Goal: Task Accomplishment & Management: Complete application form

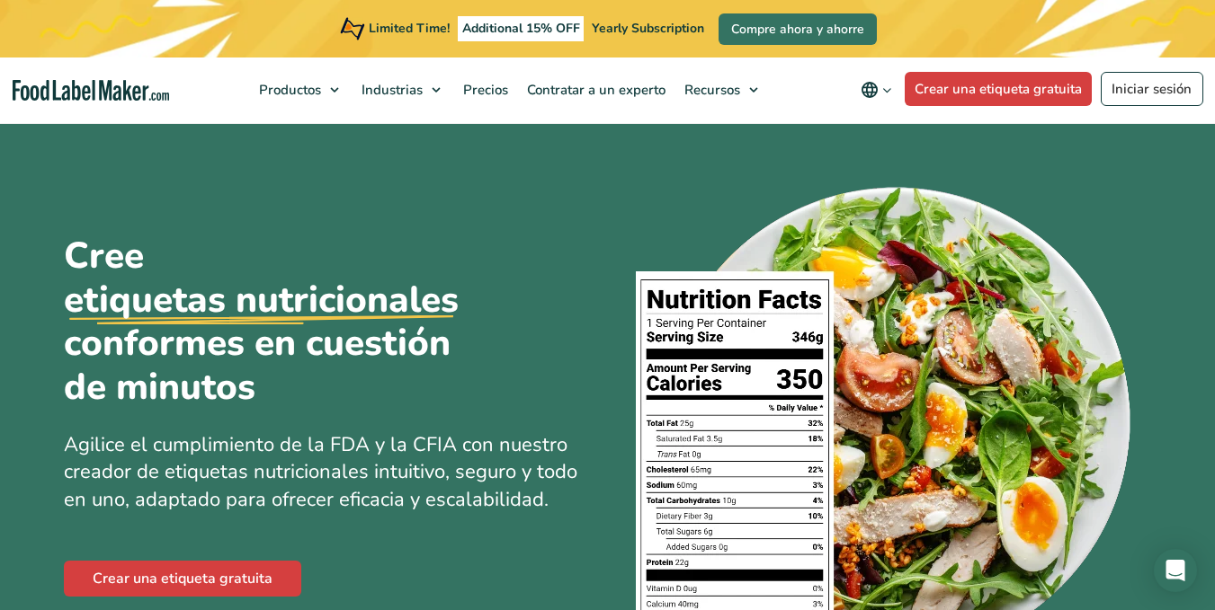
scroll to position [90, 0]
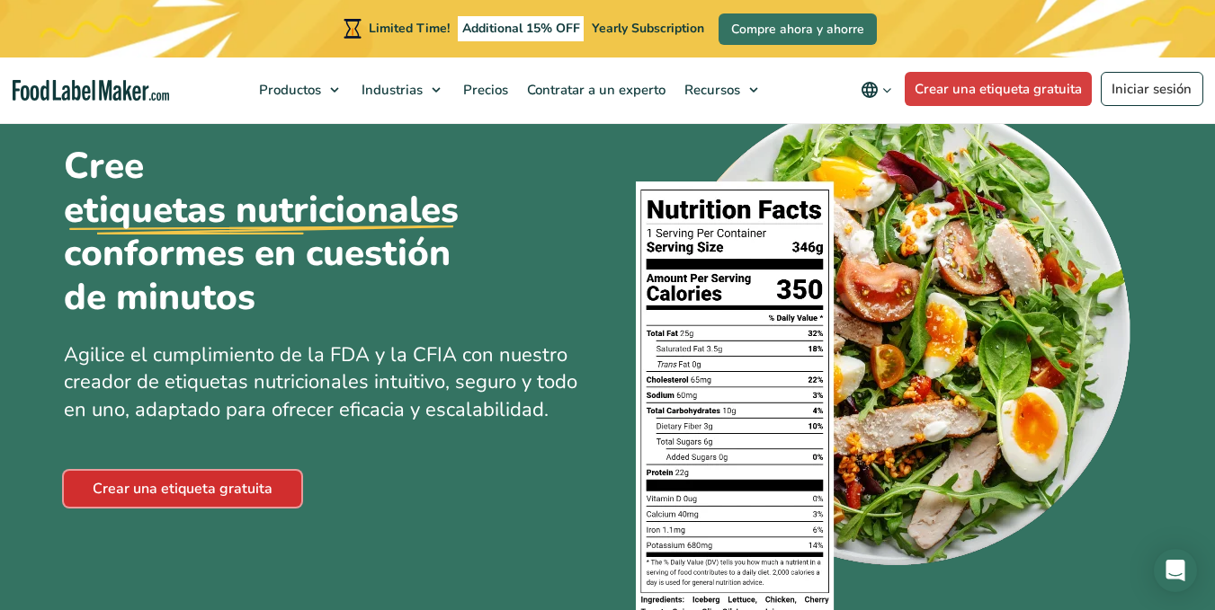
click at [275, 474] on link "Crear una etiqueta gratuita" at bounding box center [182, 489] width 237 height 36
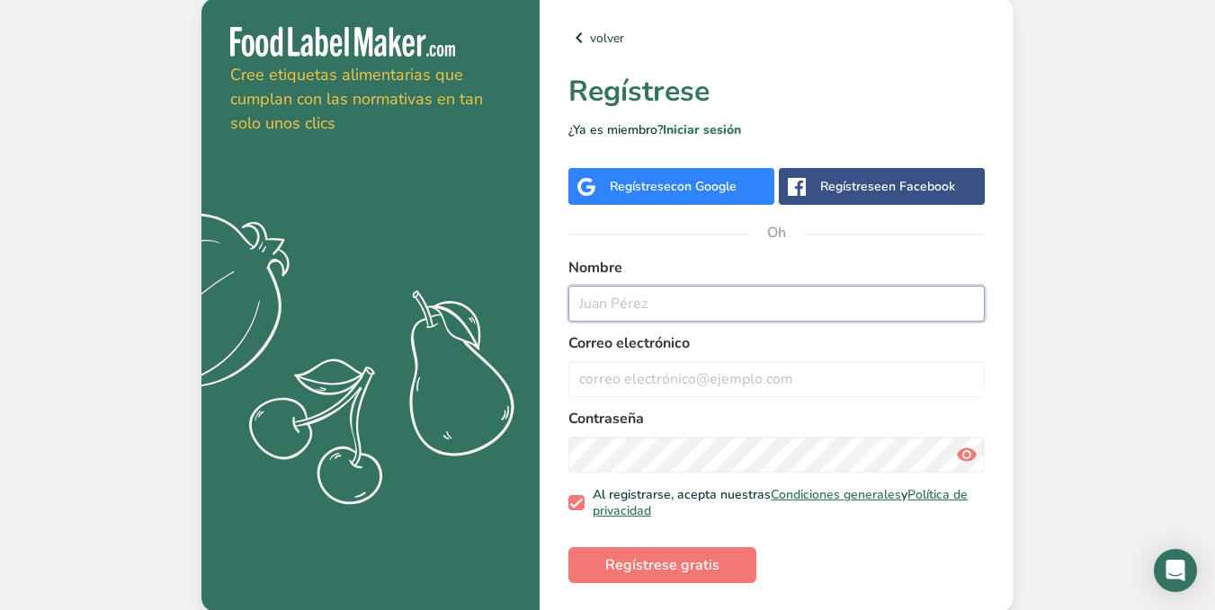
click at [642, 307] on input "text" at bounding box center [776, 304] width 416 height 36
type input "[PERSON_NAME]"
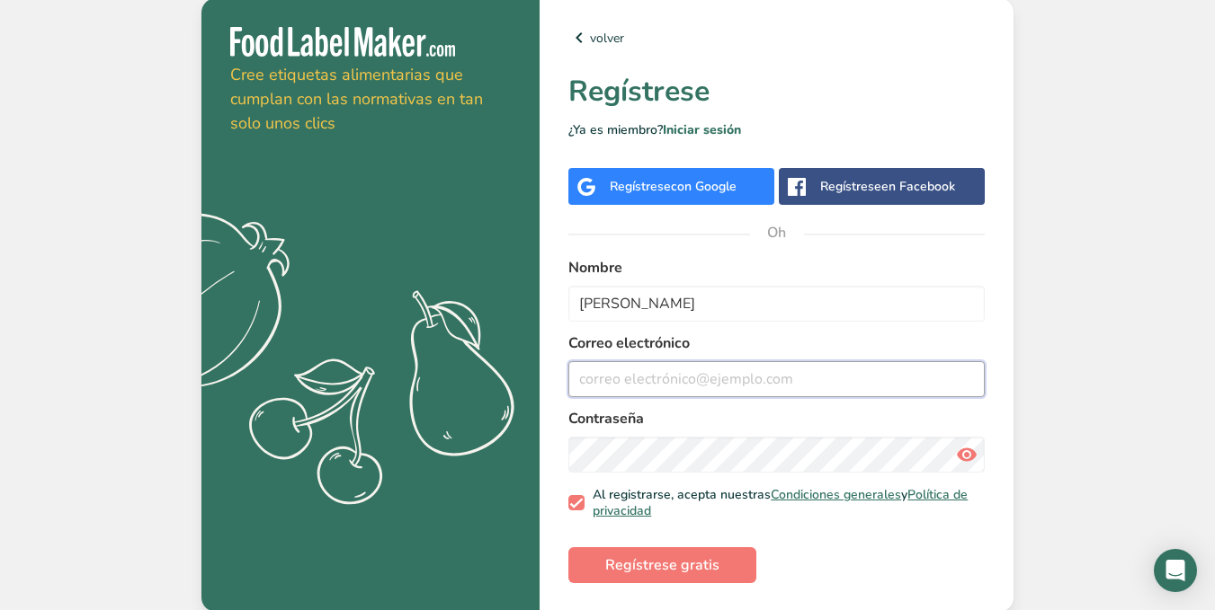
click at [694, 384] on input "email" at bounding box center [776, 379] width 416 height 36
click at [568, 548] on button "Regístrese gratis" at bounding box center [662, 566] width 188 height 36
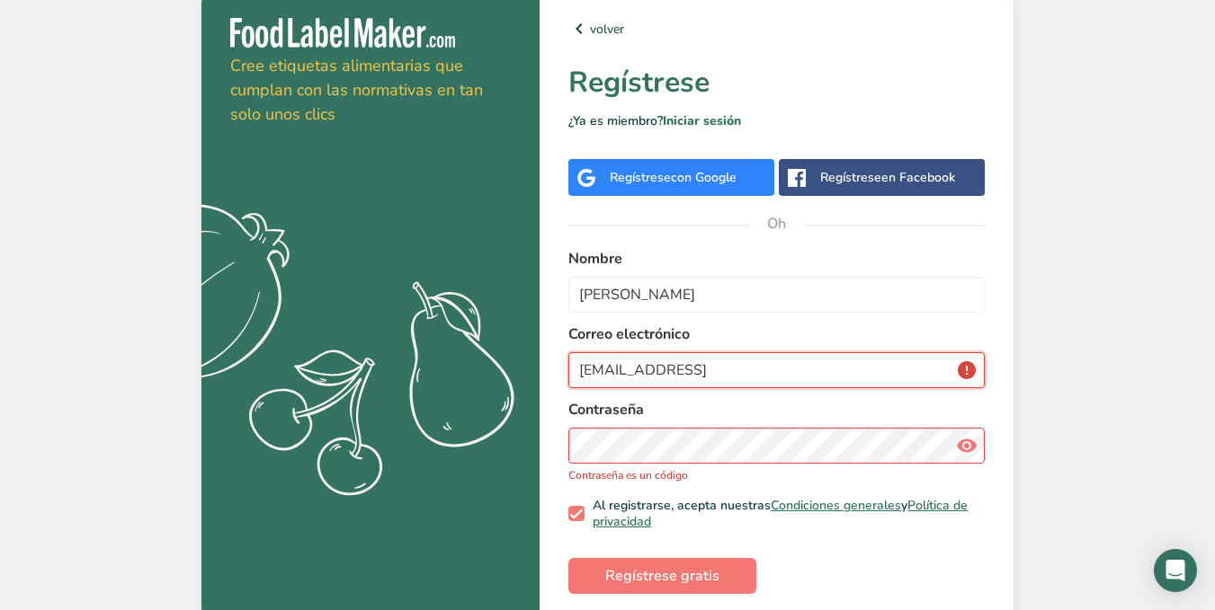
type input "[EMAIL_ADDRESS][DOMAIN_NAME]"
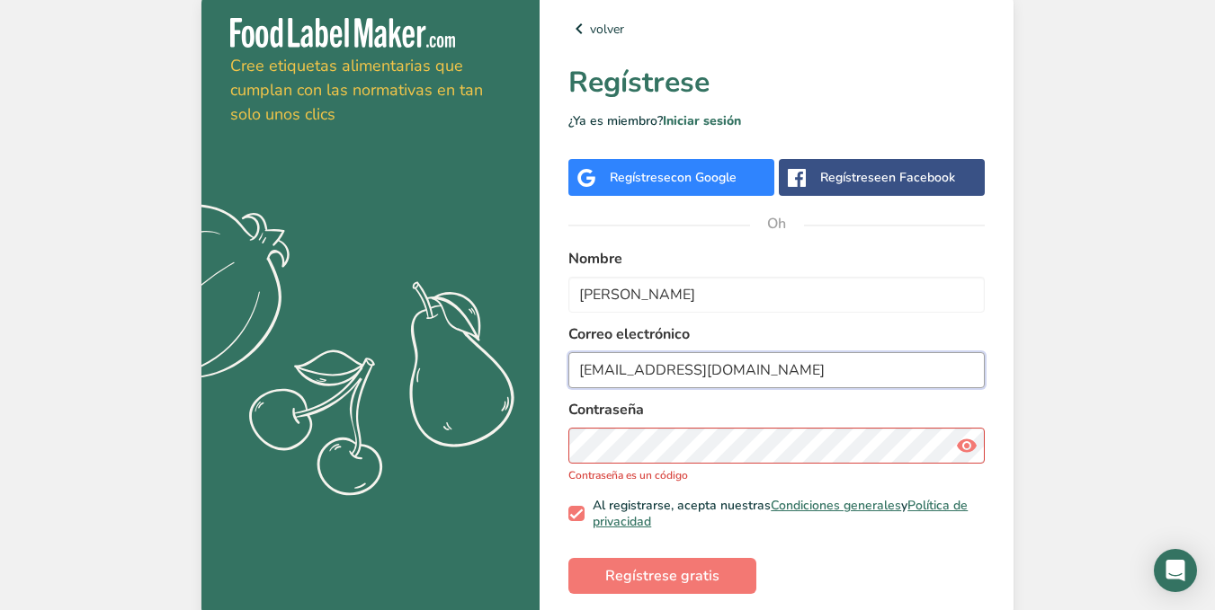
click at [568, 558] on button "Regístrese gratis" at bounding box center [662, 576] width 188 height 36
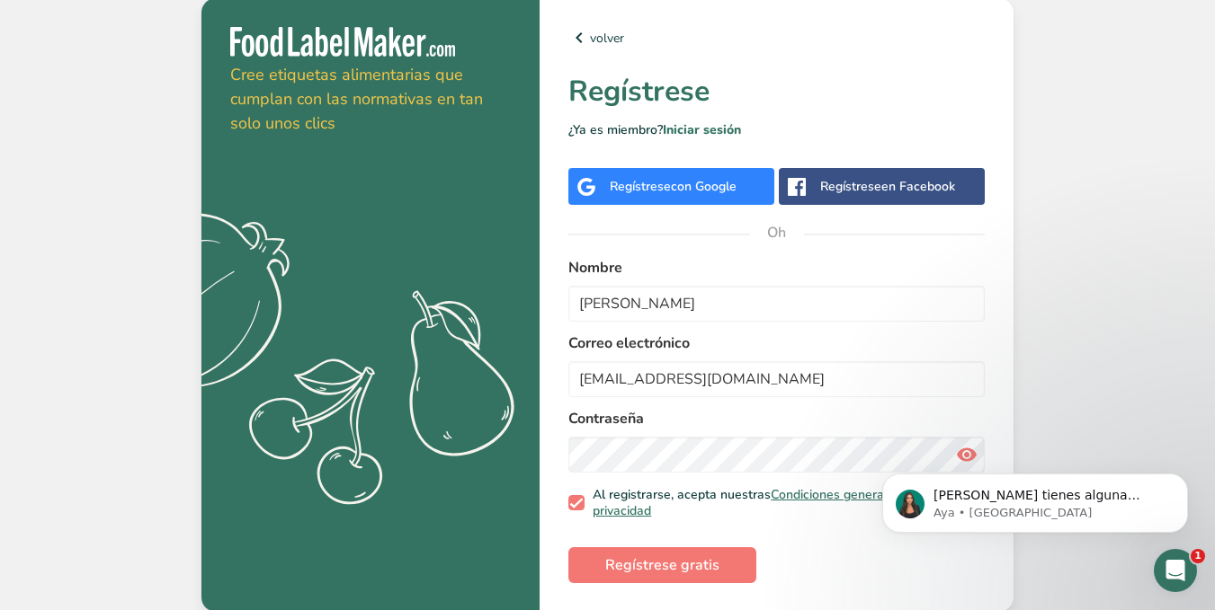
click at [948, 455] on body "[PERSON_NAME] tienes alguna pregunta no dudes en consultarnos. ¡Estamos aquí pa…" at bounding box center [1034, 498] width 345 height 111
click at [957, 454] on body "[PERSON_NAME] tienes alguna pregunta no dudes en consultarnos. ¡Estamos aquí pa…" at bounding box center [1034, 498] width 345 height 111
click at [956, 455] on body "[PERSON_NAME] tienes alguna pregunta no dudes en consultarnos. ¡Estamos aquí pa…" at bounding box center [1034, 498] width 345 height 111
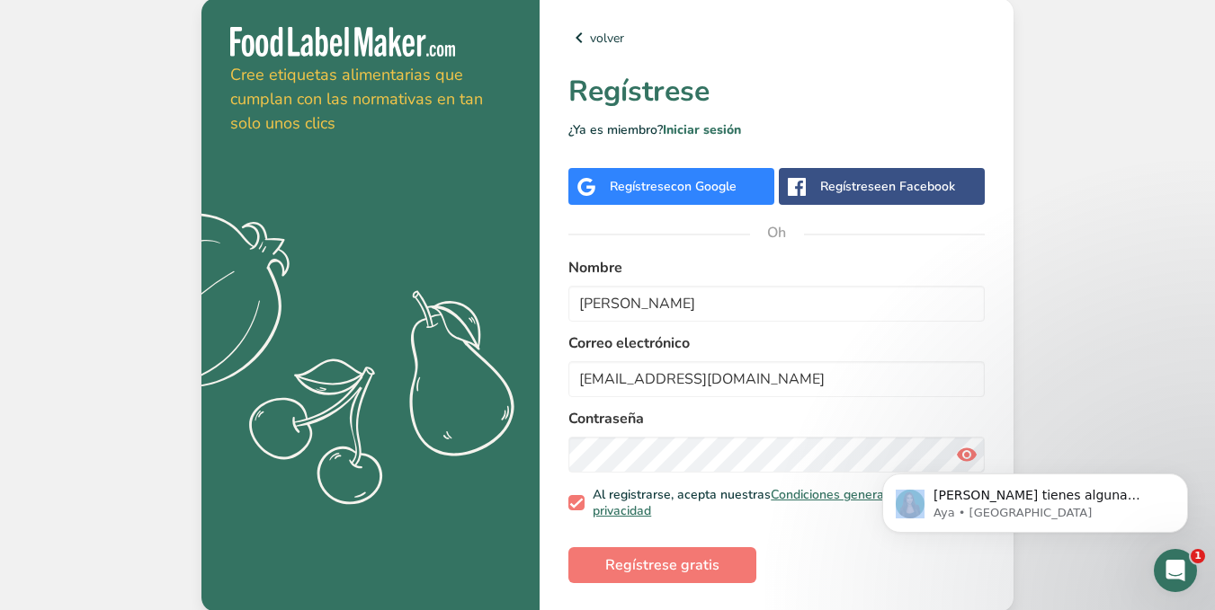
click at [956, 455] on body "[PERSON_NAME] tienes alguna pregunta no dudes en consultarnos. ¡Estamos aquí pa…" at bounding box center [1034, 498] width 345 height 111
click at [449, 482] on section "Obténga su prueba gratuitamente [DATE] Cree etiquetas alimentarias que cumplan …" at bounding box center [607, 305] width 812 height 614
click at [568, 548] on button "Regístrese gratis" at bounding box center [662, 566] width 188 height 36
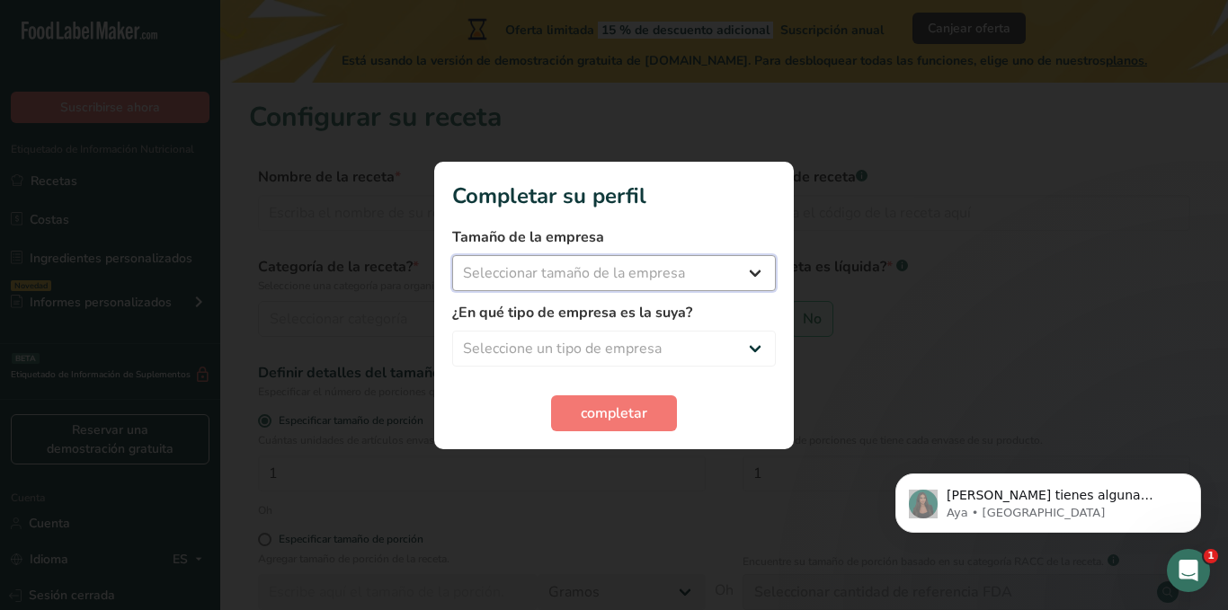
click at [554, 279] on select "Seleccionar tamaño de la empresa Menos de 10 empleados De 10 a 50 empleados De …" at bounding box center [614, 273] width 324 height 36
select select "1"
click at [452, 255] on select "Seleccionar tamaño de la empresa Menos de 10 empleados De 10 a 50 empleados De …" at bounding box center [614, 273] width 324 height 36
click at [610, 342] on select "Seleccione un tipo de empresa Fabricante de alimentos envasados Restaurante y c…" at bounding box center [614, 349] width 324 height 36
select select "1"
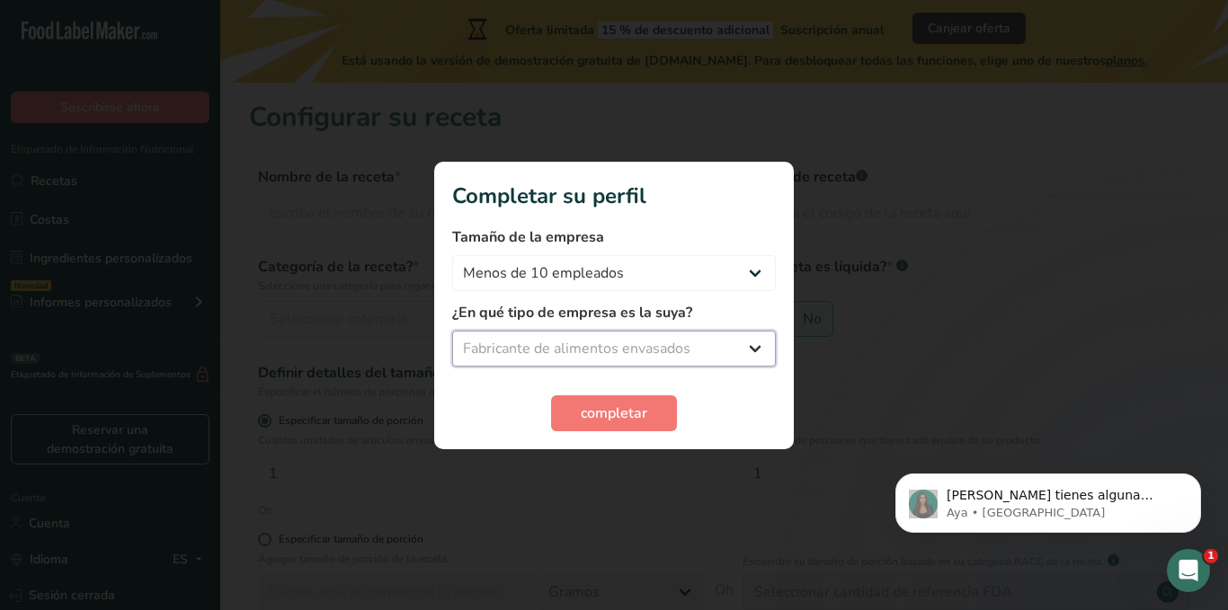
click at [452, 331] on select "Seleccione un tipo de empresa Fabricante de alimentos envasados Restaurante y c…" at bounding box center [614, 349] width 324 height 36
click at [604, 405] on font "completar" at bounding box center [614, 414] width 67 height 20
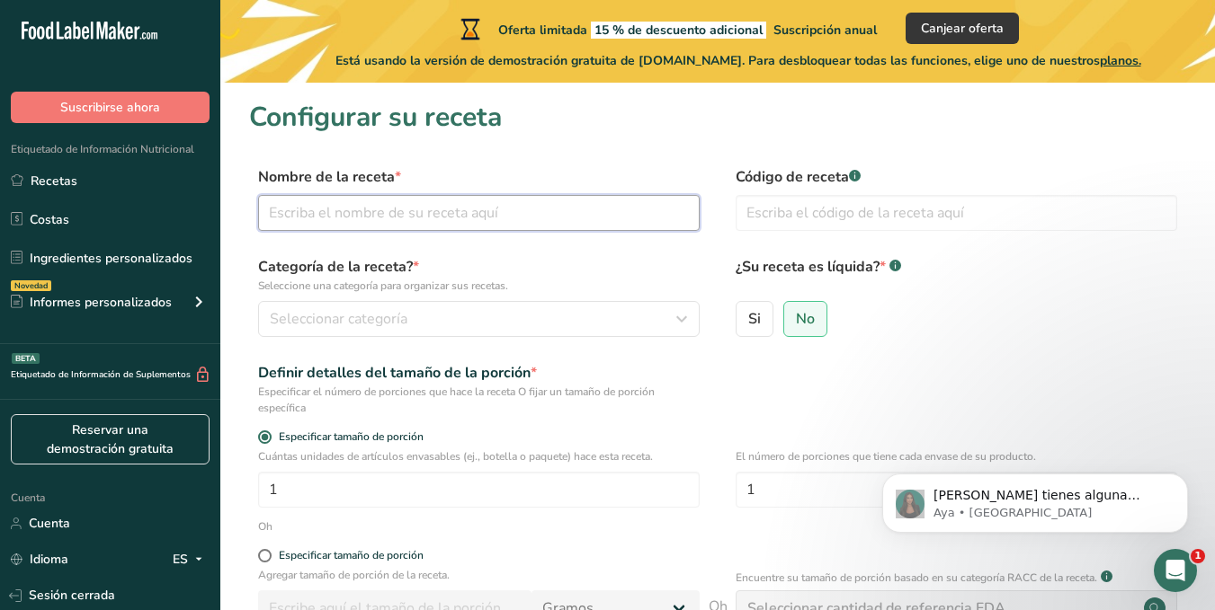
click at [363, 220] on input "text" at bounding box center [478, 213] width 441 height 36
type input "[PERSON_NAME]"
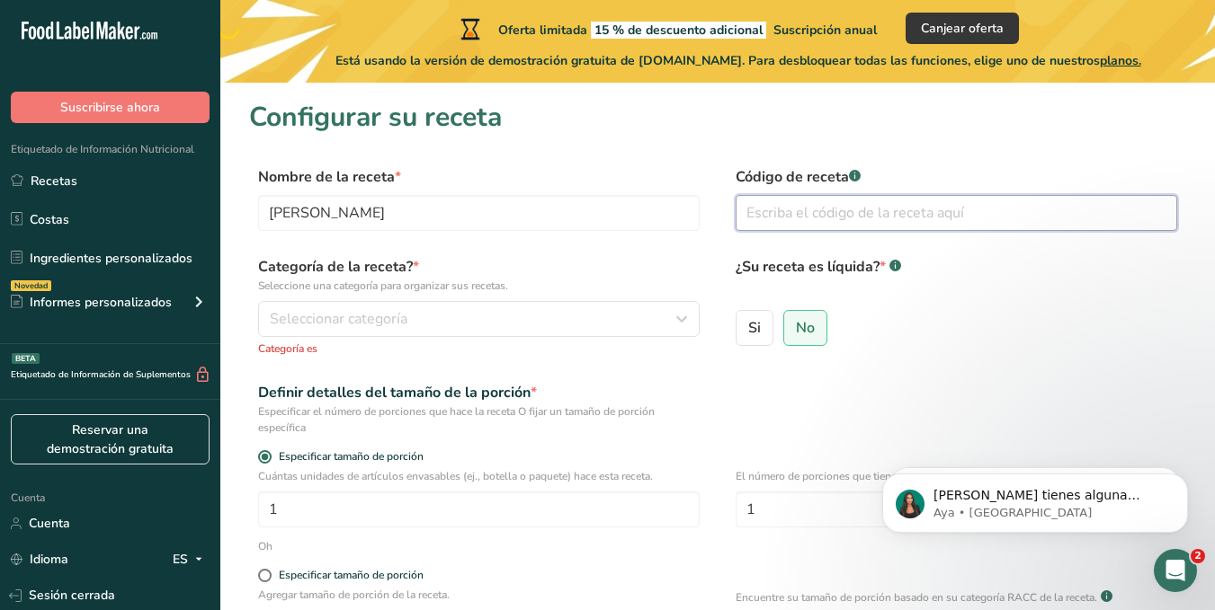
click at [783, 220] on input "text" at bounding box center [955, 213] width 441 height 36
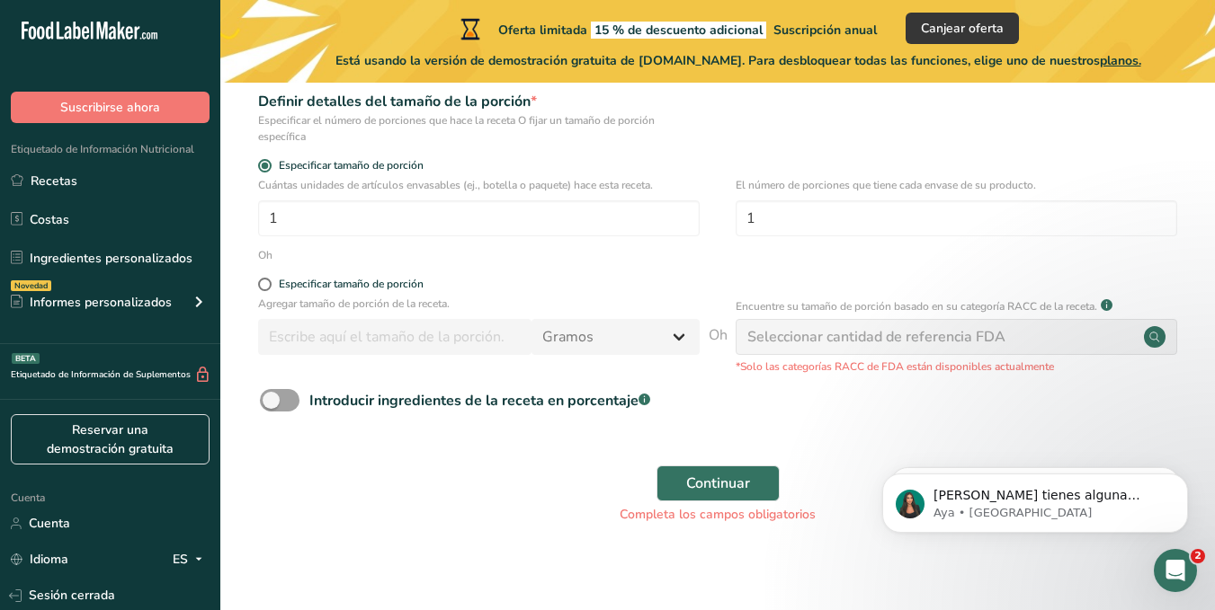
scroll to position [302, 0]
